Goal: Information Seeking & Learning: Learn about a topic

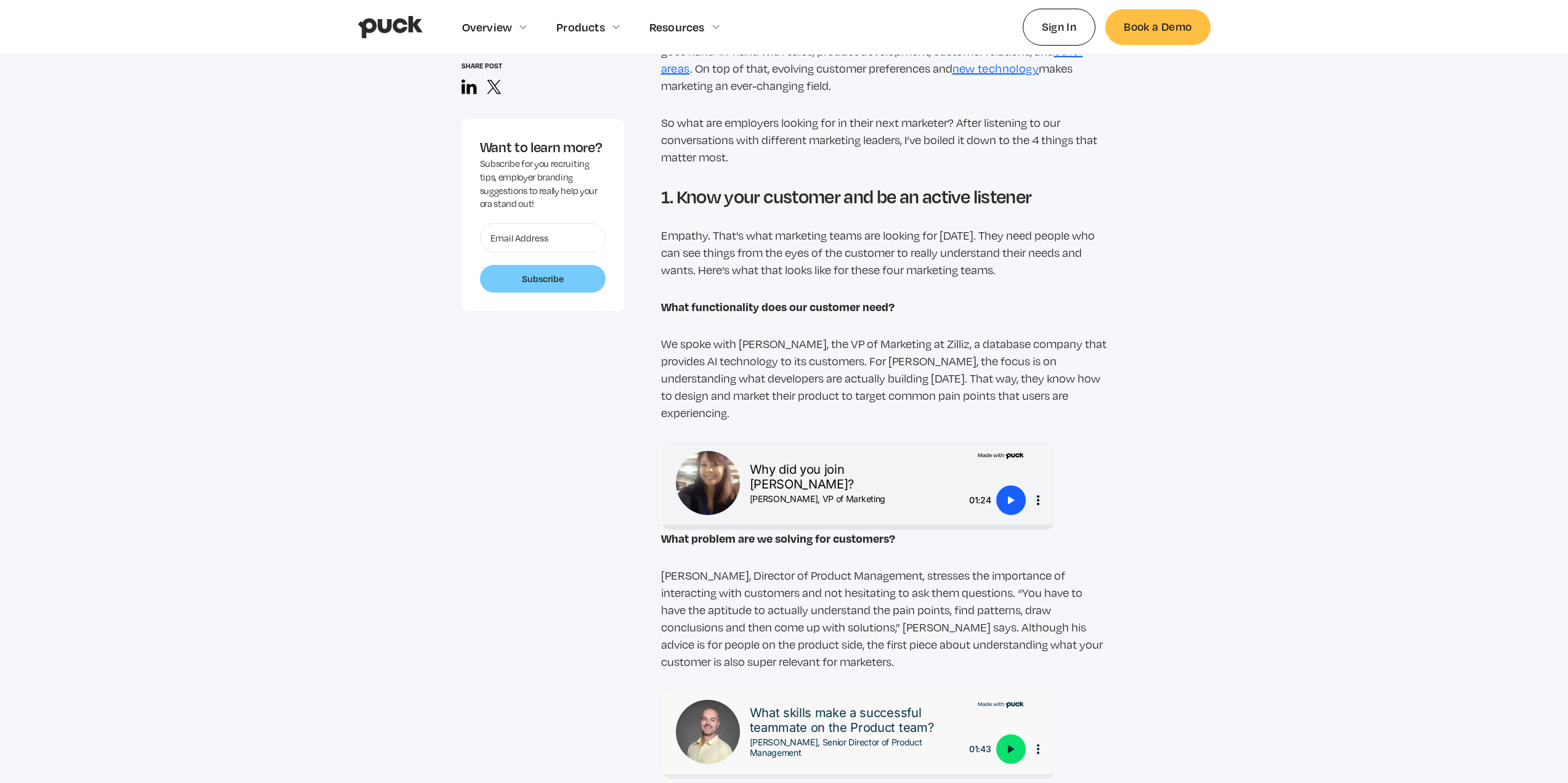
scroll to position [1171, 0]
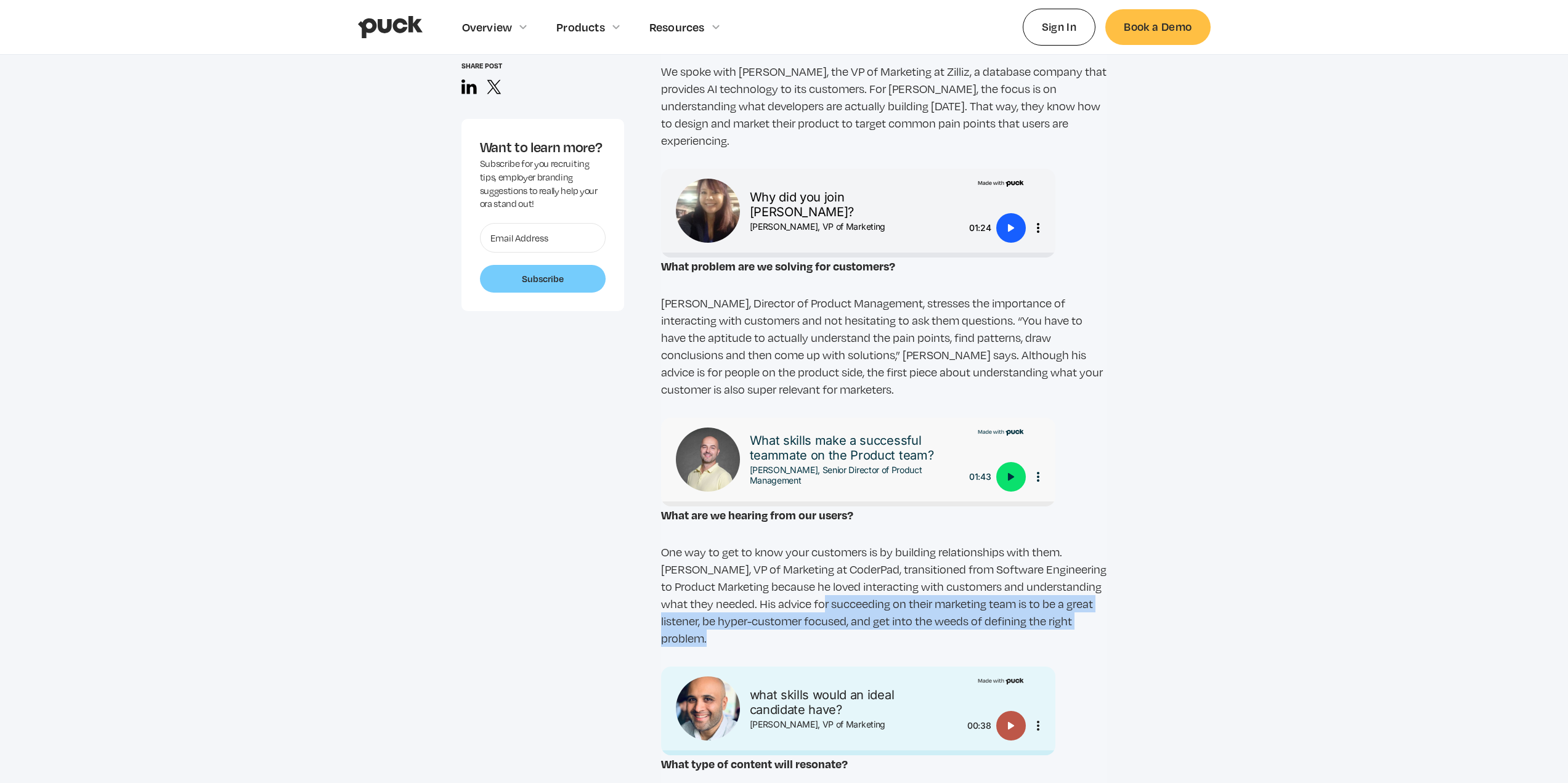
drag, startPoint x: 708, startPoint y: 619, endPoint x: 825, endPoint y: 585, distance: 121.8
click at [825, 585] on p "One way to get to know your customers is by building relationships with them. […" at bounding box center [884, 595] width 446 height 104
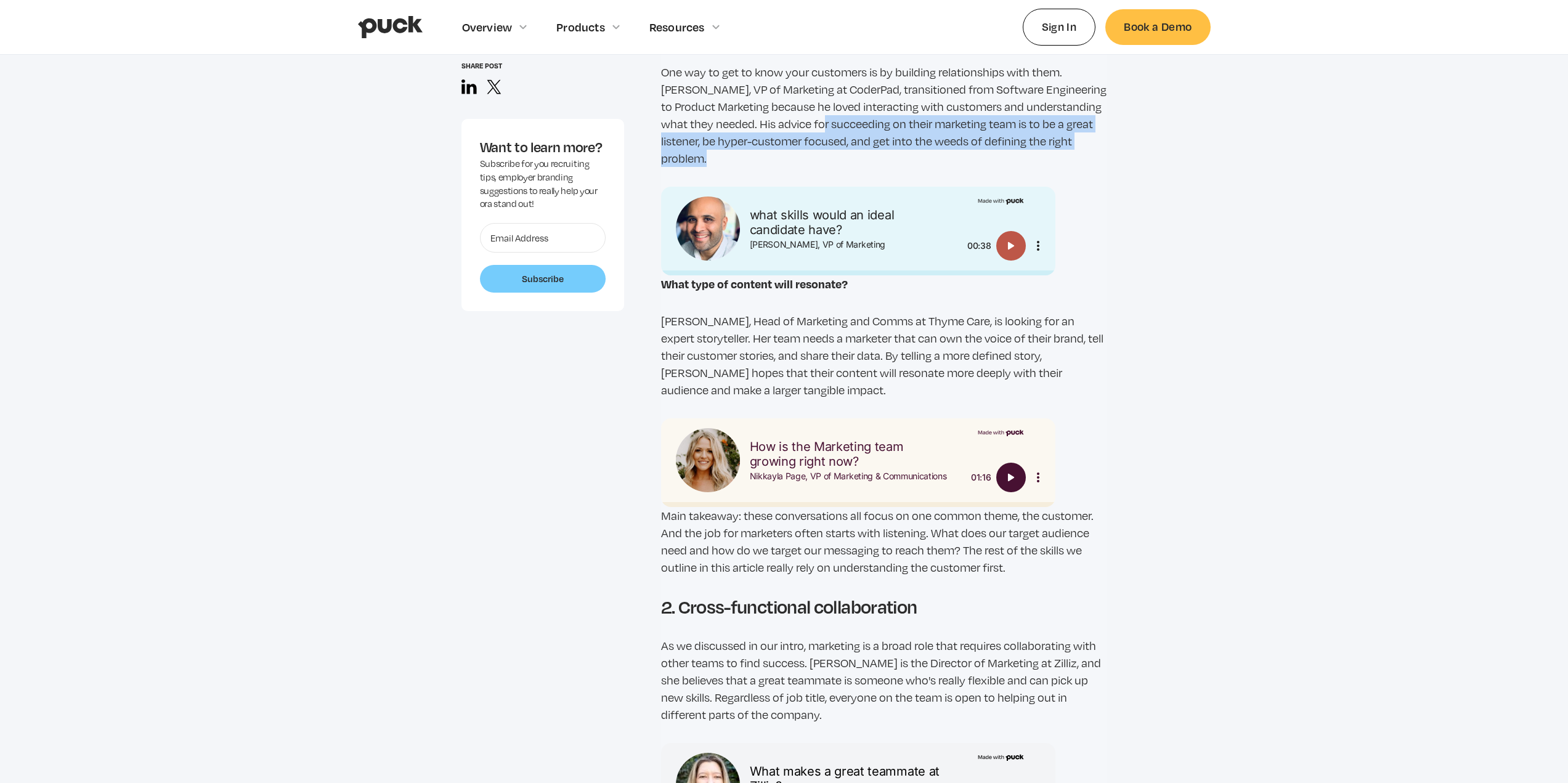
scroll to position [1725, 0]
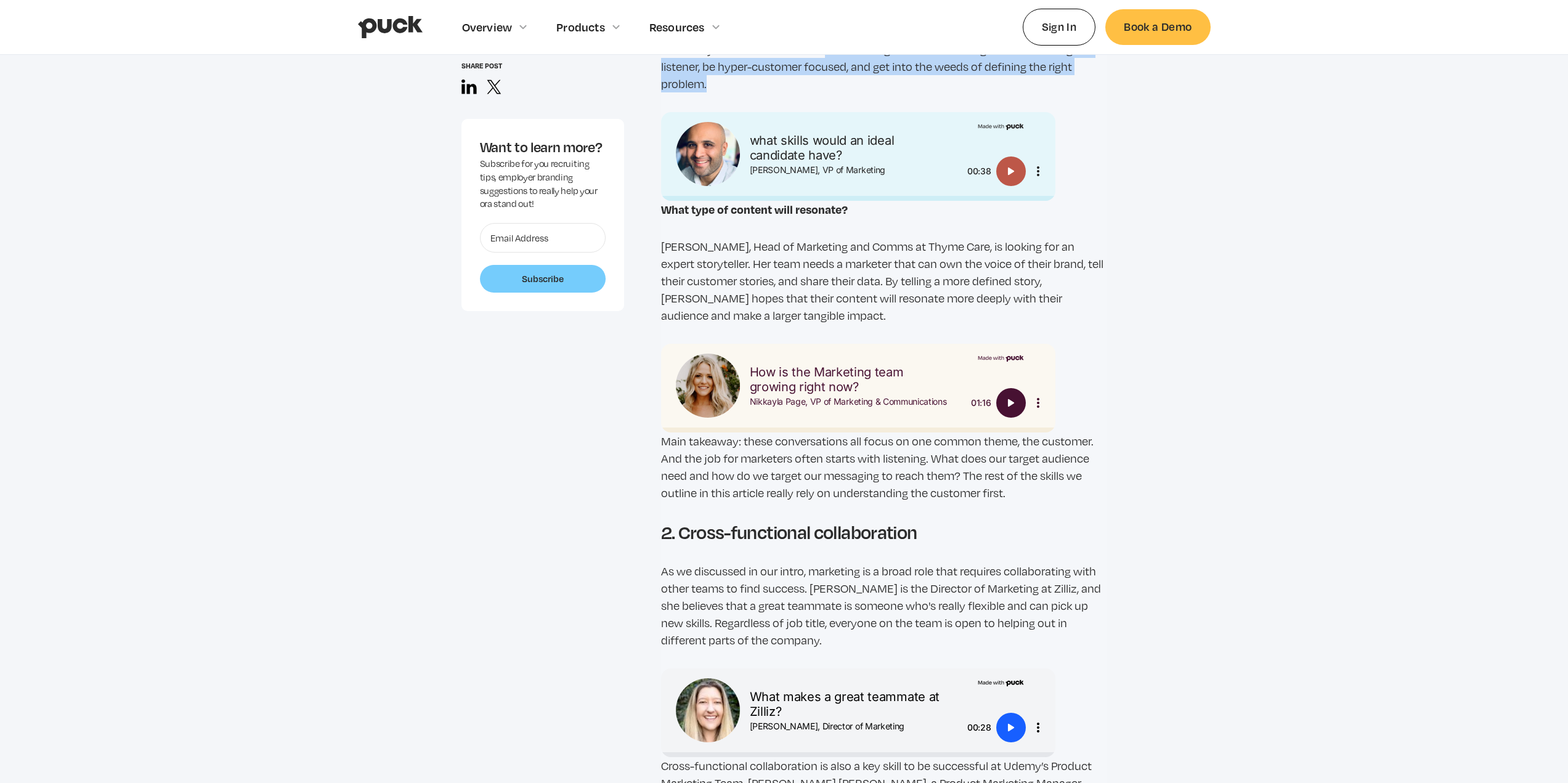
drag, startPoint x: 1022, startPoint y: 477, endPoint x: 843, endPoint y: 452, distance: 180.7
click at [843, 452] on p "Main takeaway: these conversations all focus on one common theme, the customer.…" at bounding box center [884, 467] width 446 height 69
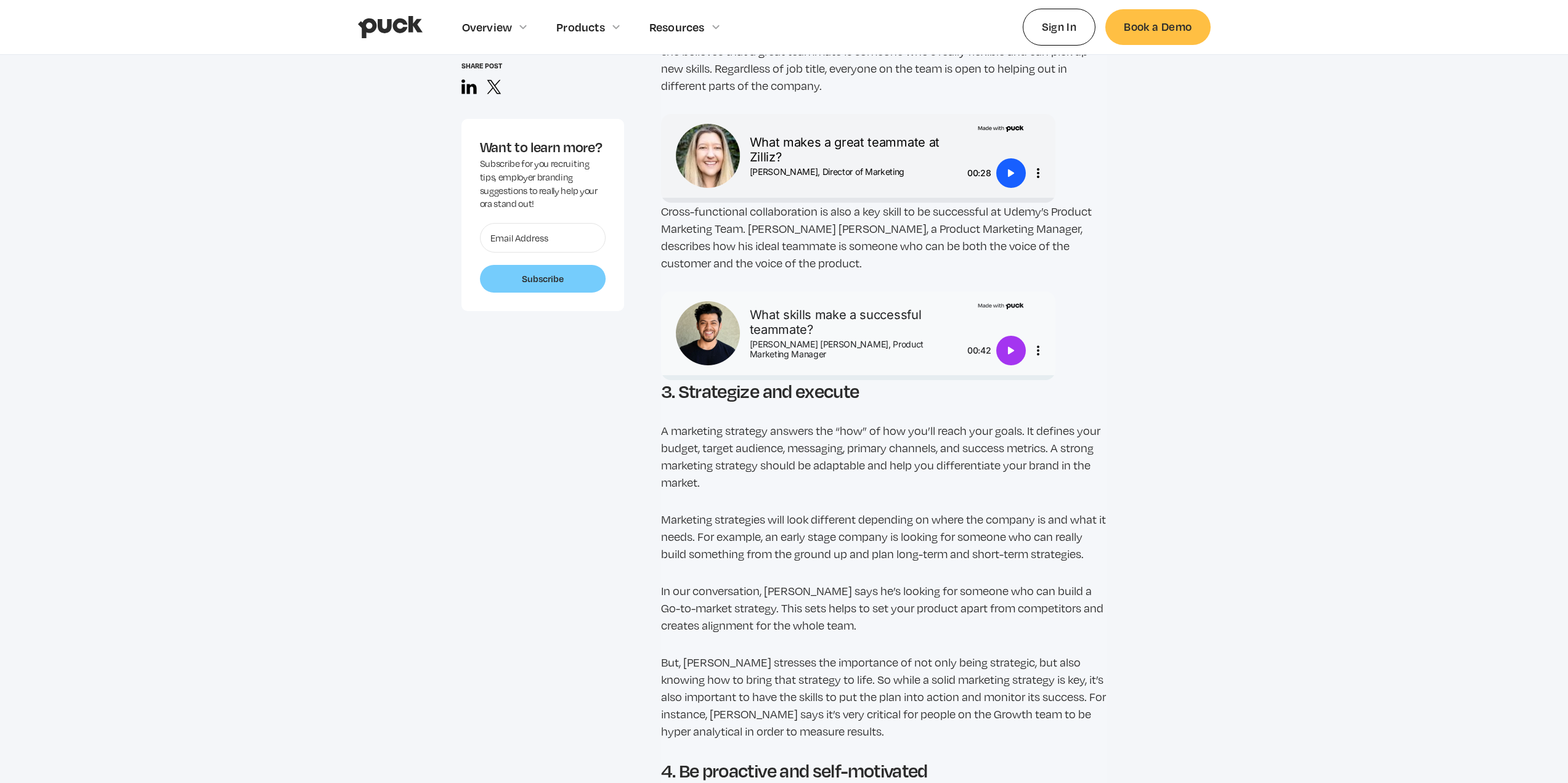
scroll to position [2341, 0]
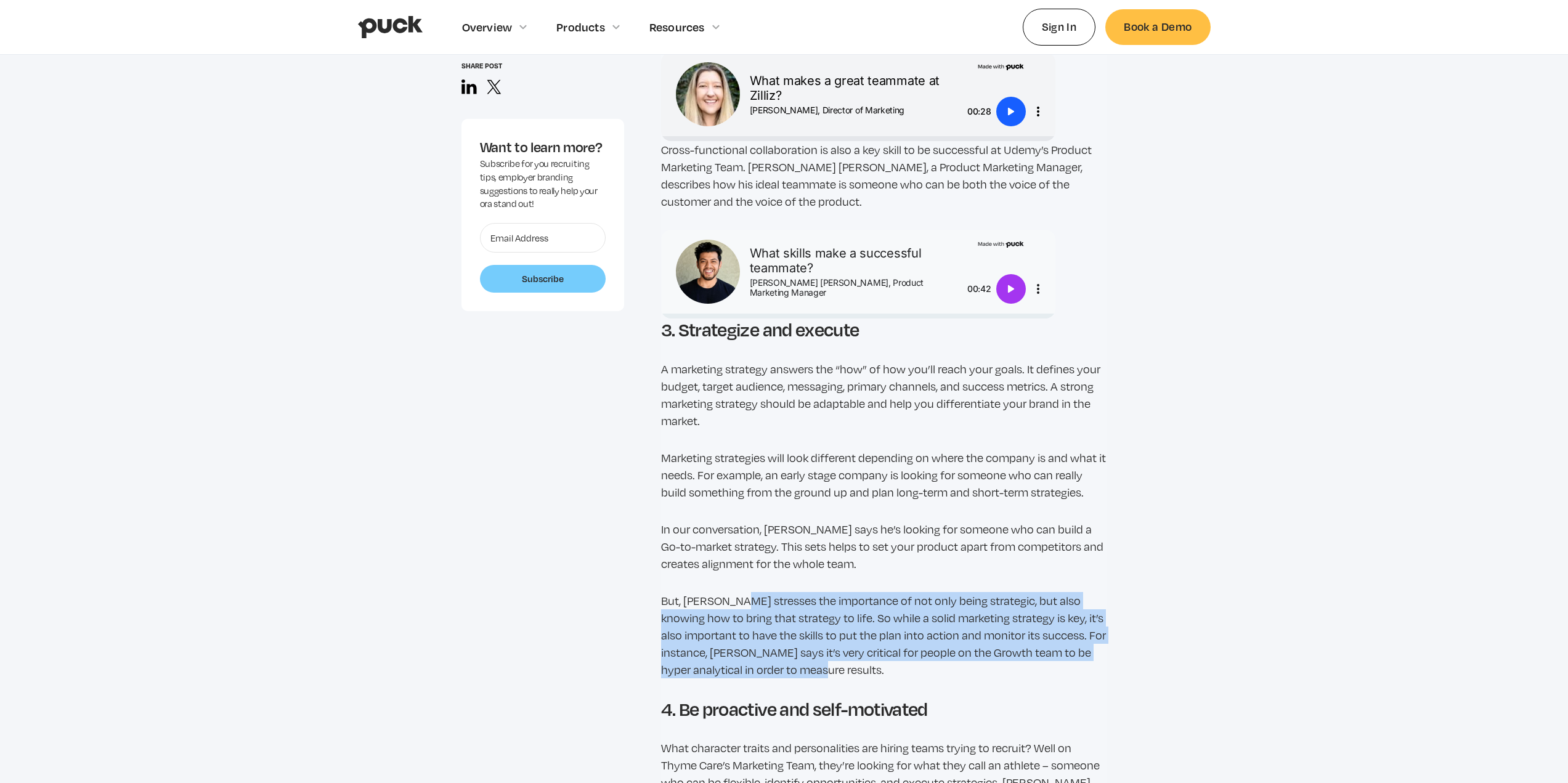
drag, startPoint x: 732, startPoint y: 585, endPoint x: 1039, endPoint y: 637, distance: 311.4
click at [1056, 651] on p "But, [PERSON_NAME] stresses the importance of not only being strategic, but als…" at bounding box center [884, 634] width 446 height 86
copy p "tresses the importance of not only being strategic, but also knowing how to bri…"
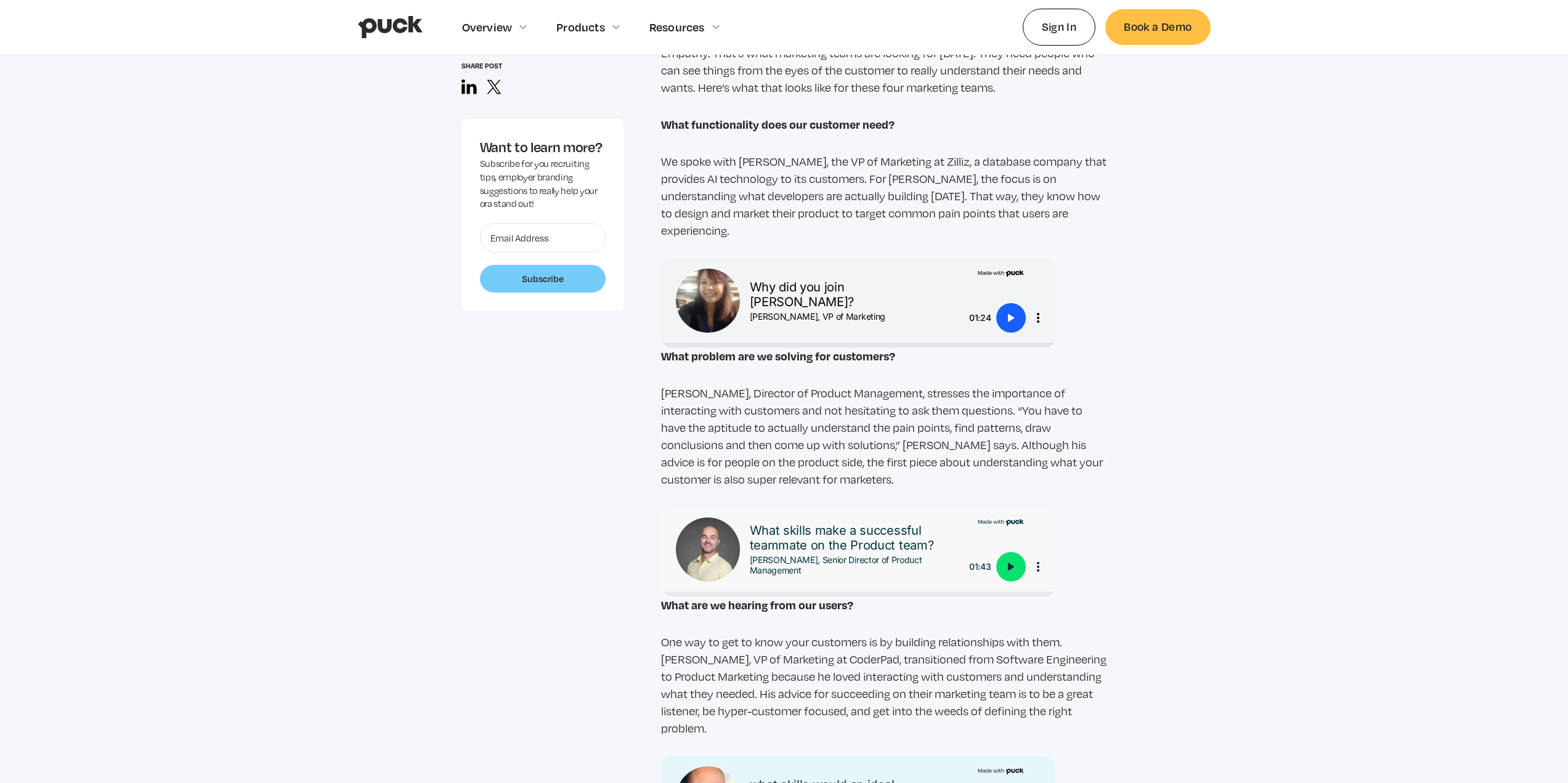
scroll to position [1109, 0]
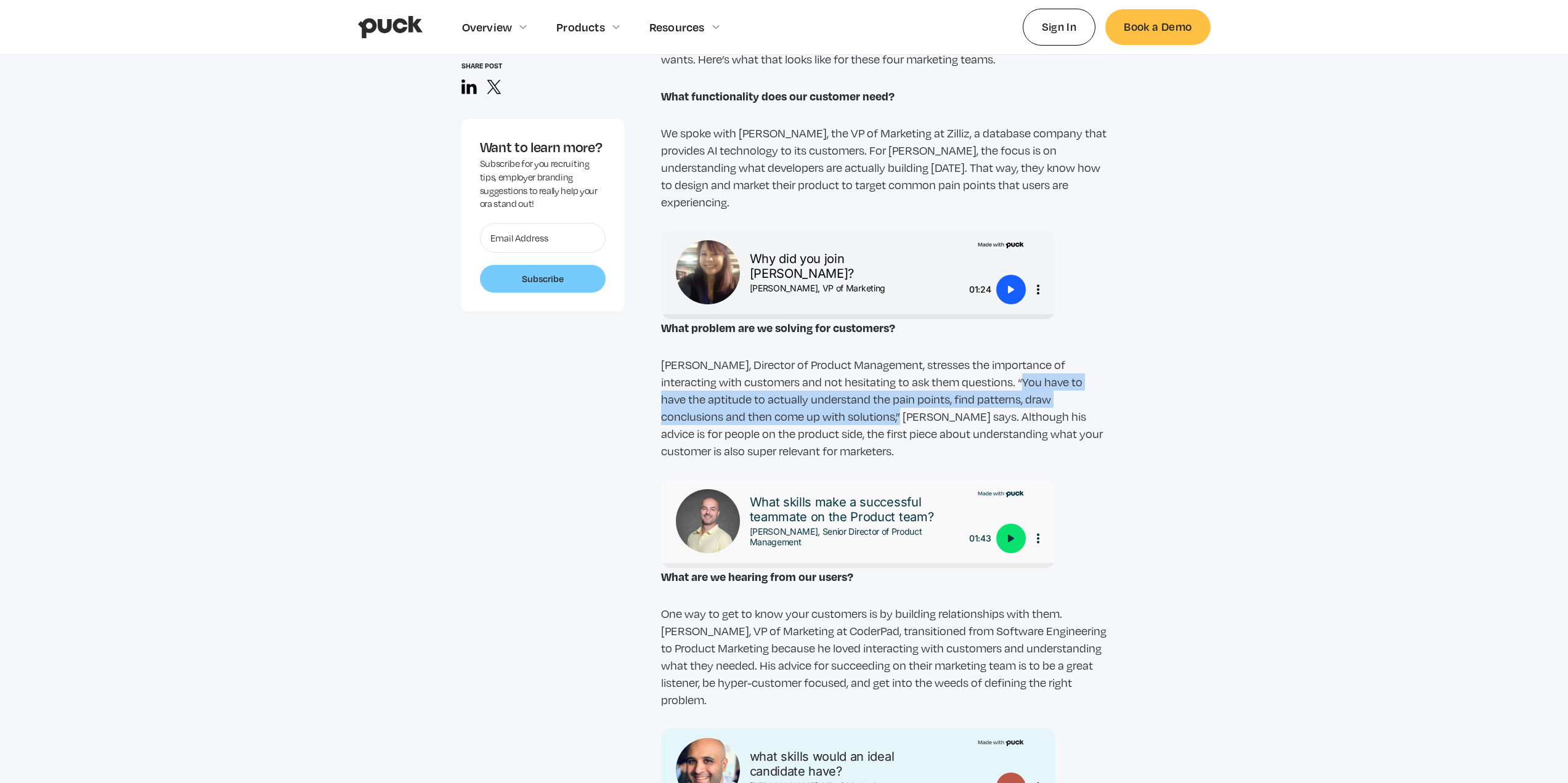
drag, startPoint x: 964, startPoint y: 361, endPoint x: 812, endPoint y: 403, distance: 157.7
click at [812, 403] on p "[PERSON_NAME], Director of Product Management, stresses the importance of inter…" at bounding box center [884, 408] width 446 height 104
copy p "You have to have the aptitude to actually understand the pain points, find patt…"
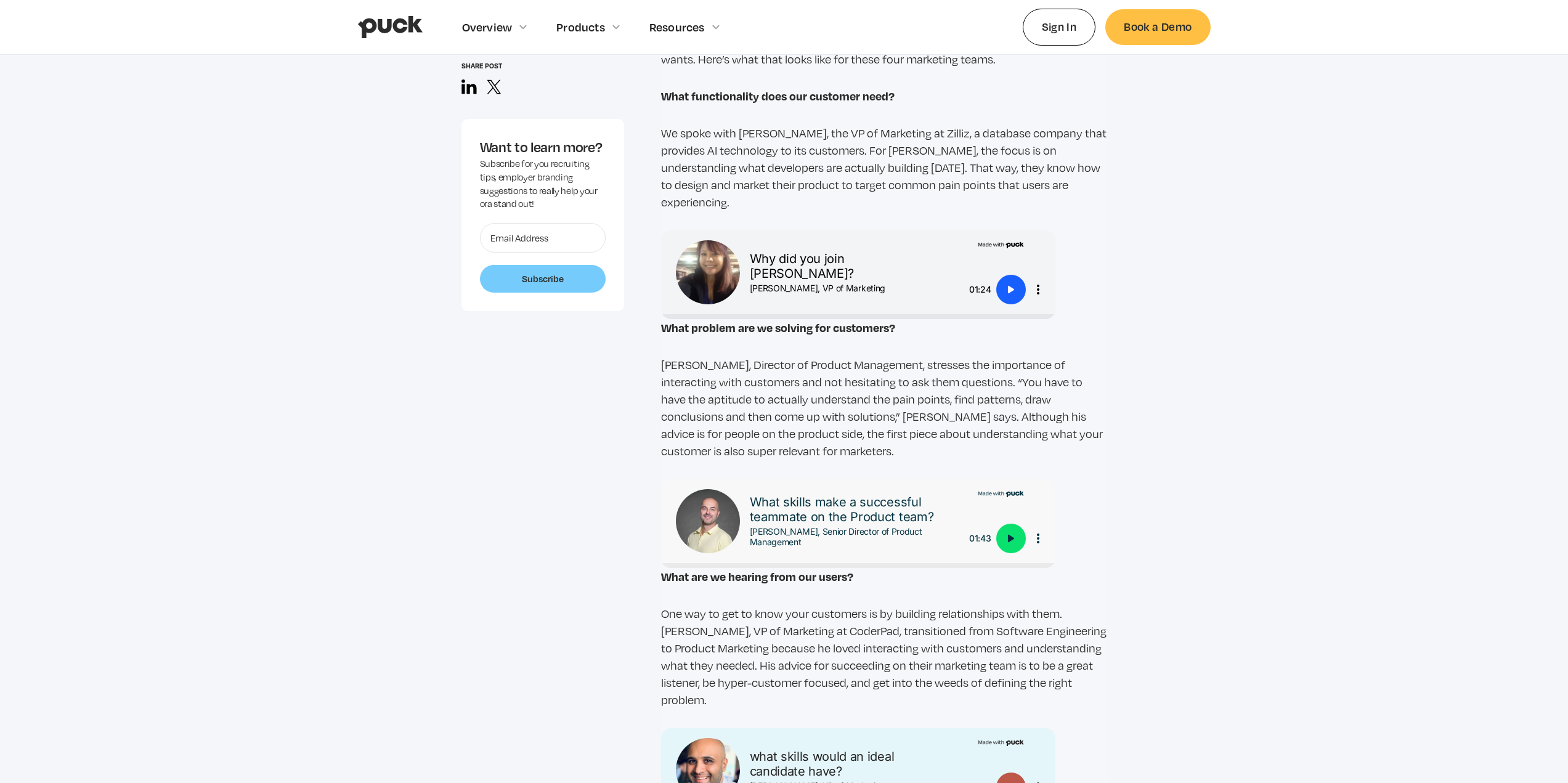
click at [877, 605] on p "One way to get to know your customers is by building relationships with them. […" at bounding box center [884, 657] width 446 height 104
drag, startPoint x: 1066, startPoint y: 650, endPoint x: 1073, endPoint y: 680, distance: 30.8
click at [1073, 680] on p "One way to get to know your customers is by building relationships with them. […" at bounding box center [884, 657] width 446 height 104
copy p "great listener, be hyper-customer focused, and get into the weeds of defining t…"
